Goal: Navigation & Orientation: Find specific page/section

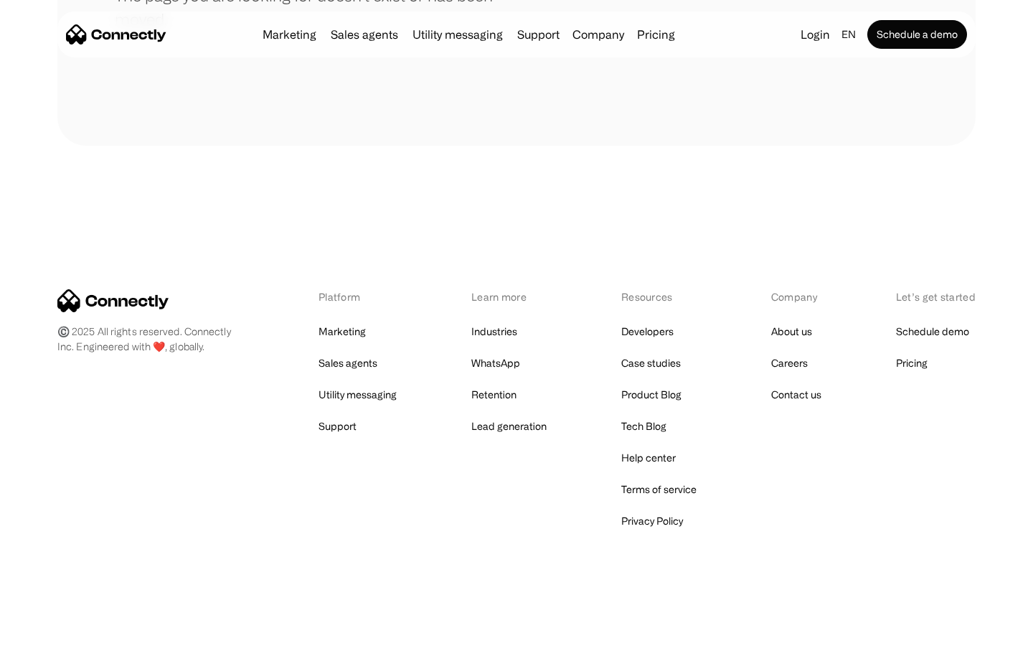
scroll to position [262, 0]
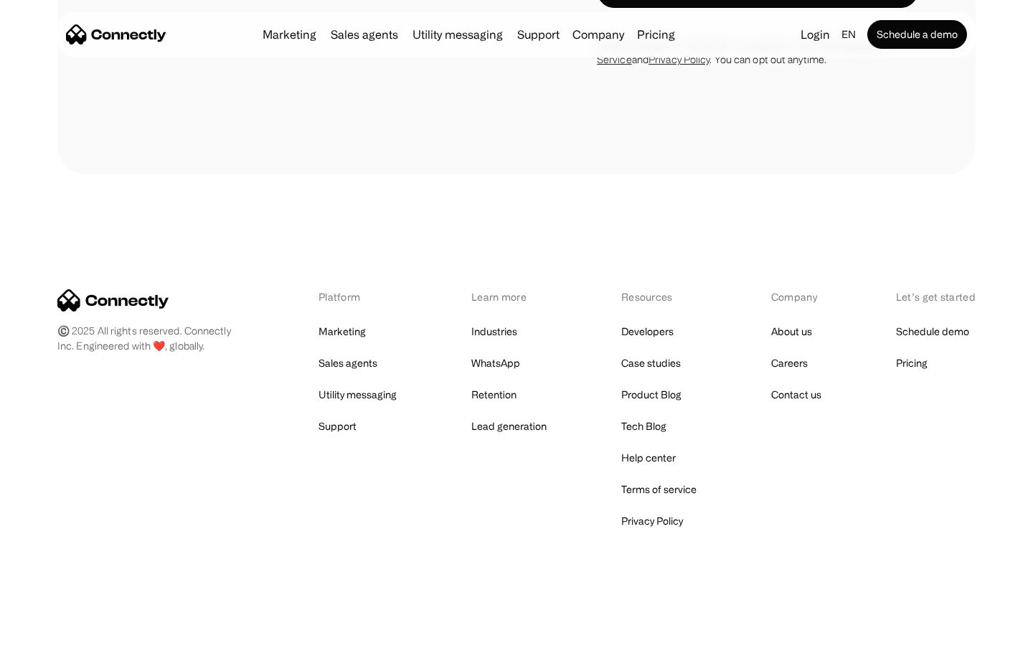
scroll to position [5628, 0]
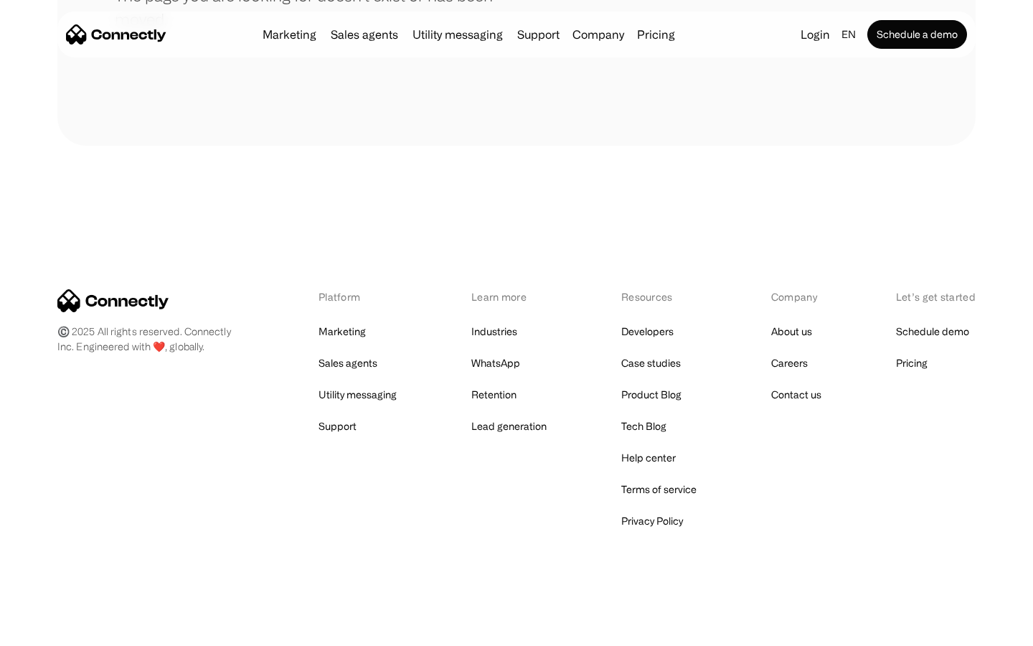
scroll to position [262, 0]
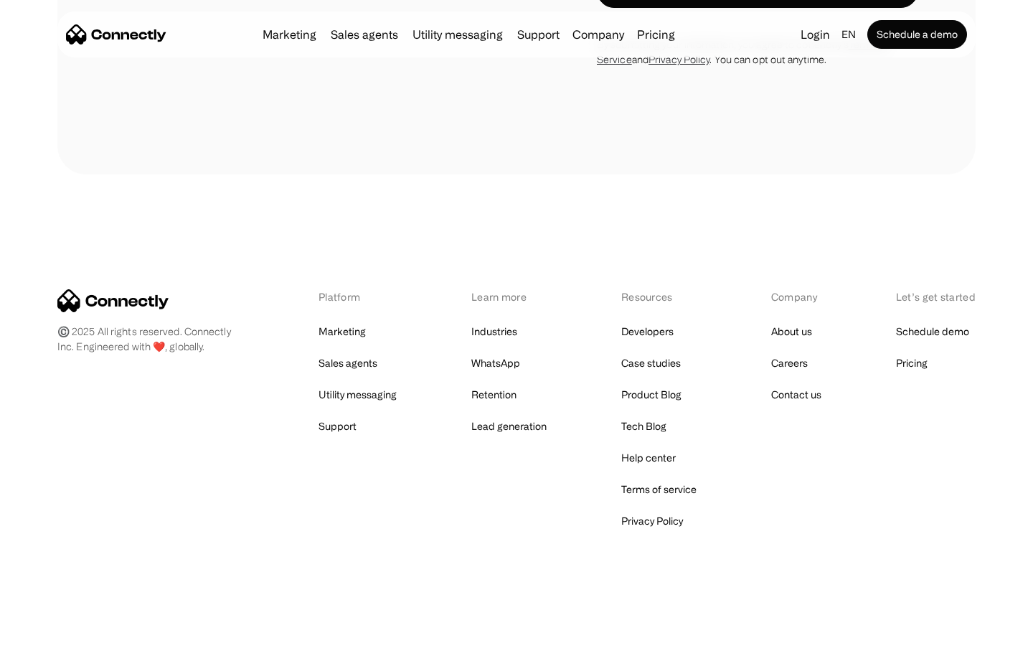
scroll to position [4380, 0]
